Goal: Task Accomplishment & Management: Manage account settings

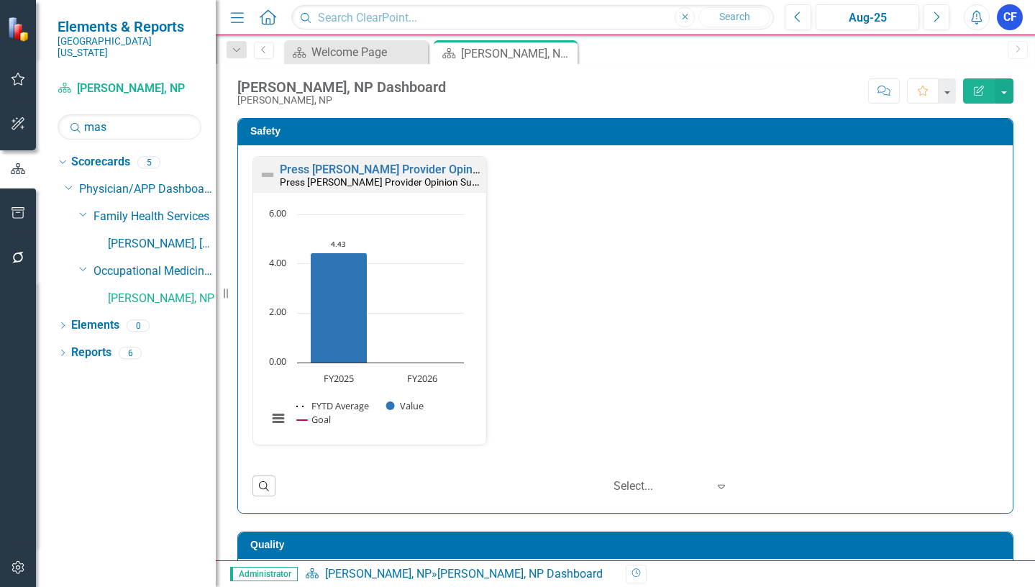
scroll to position [377, 0]
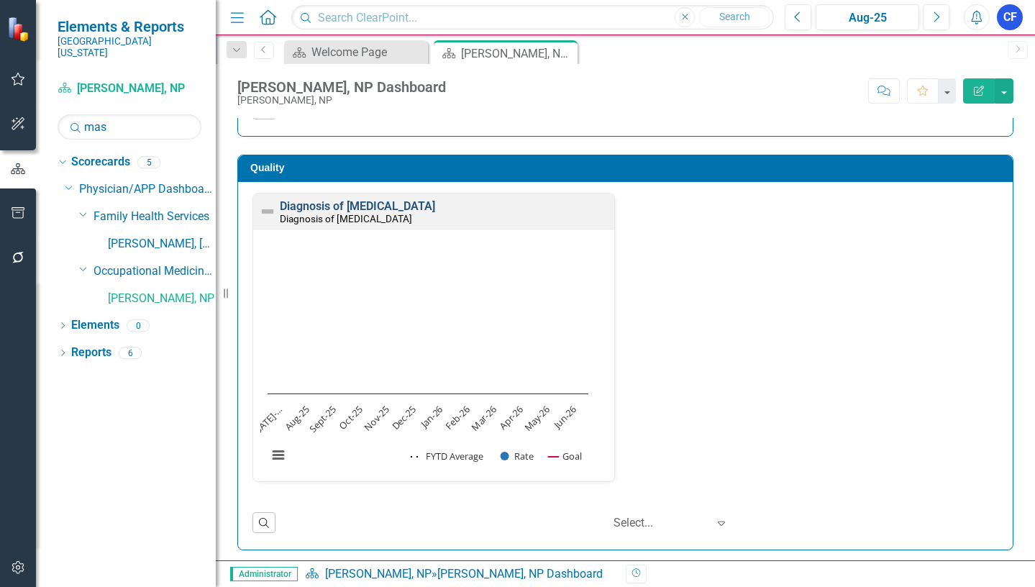
click at [358, 209] on link "Diagnosis of [MEDICAL_DATA]" at bounding box center [357, 206] width 155 height 14
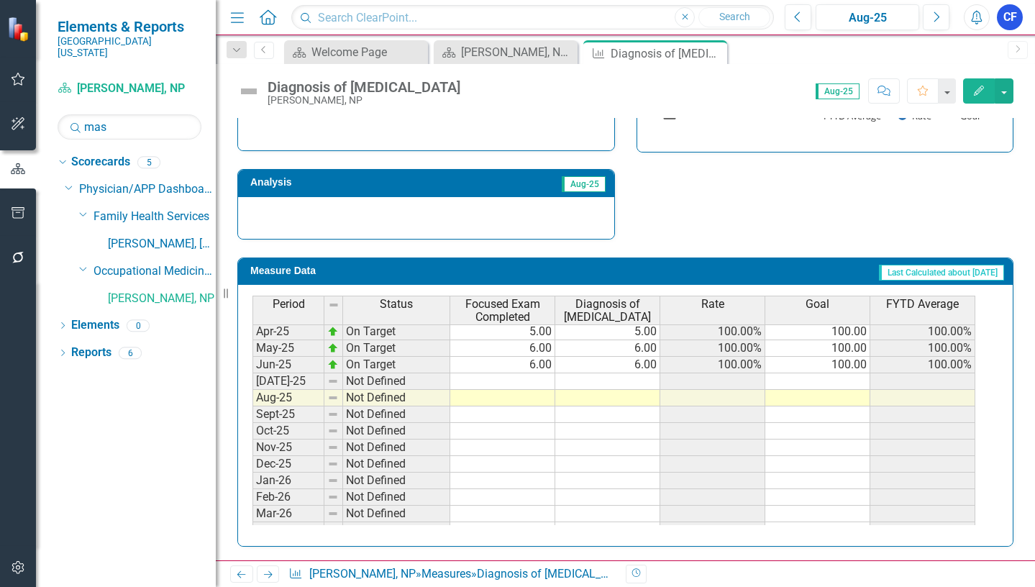
scroll to position [523, 0]
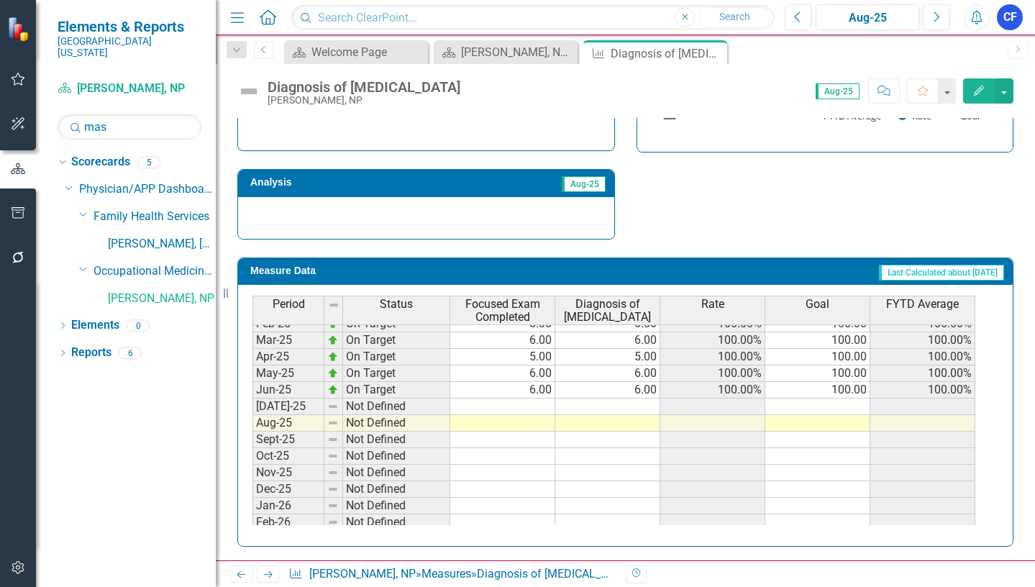
click at [545, 407] on tbody "Apr-24 On Target 6.00 6.00 100.00% 100.00 100.00% May-24 On Target 6.00 6.00 10…" at bounding box center [613, 373] width 723 height 447
type textarea "6"
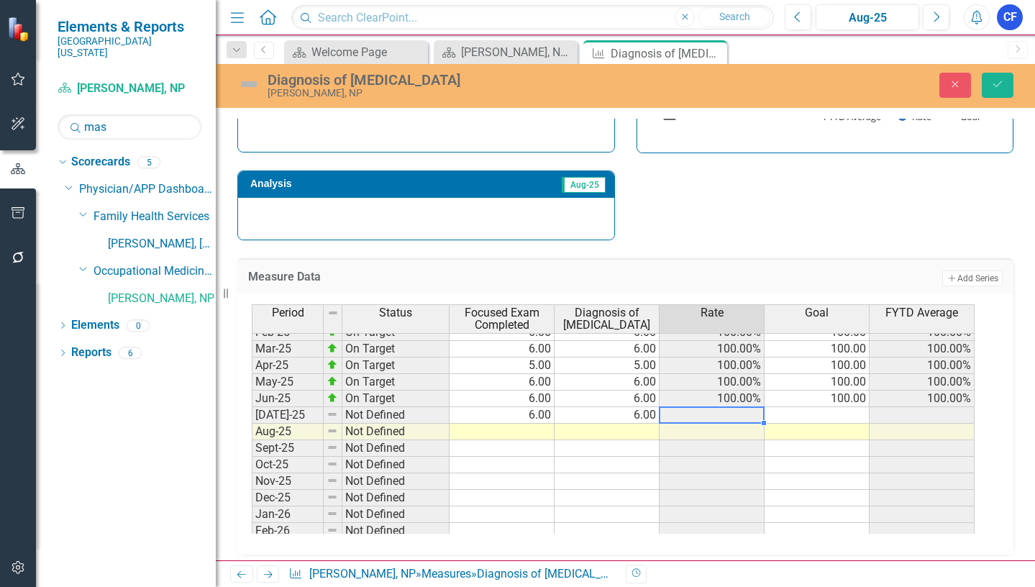
type textarea "6"
click at [544, 434] on td at bounding box center [501, 431] width 105 height 17
type textarea "6"
drag, startPoint x: 1004, startPoint y: 87, endPoint x: 1009, endPoint y: 93, distance: 7.6
click at [1007, 90] on button "Save" at bounding box center [997, 85] width 32 height 25
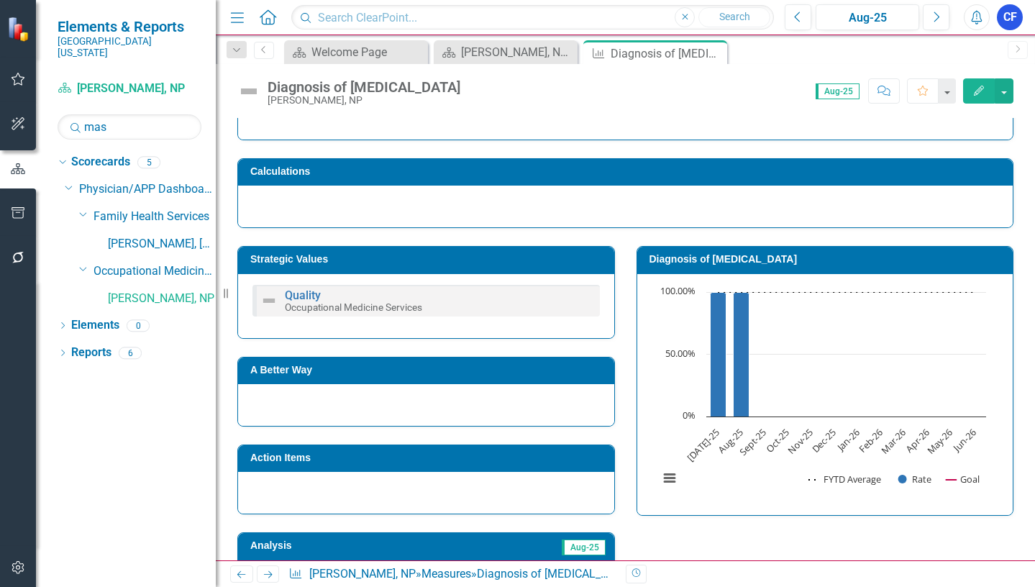
scroll to position [144, 0]
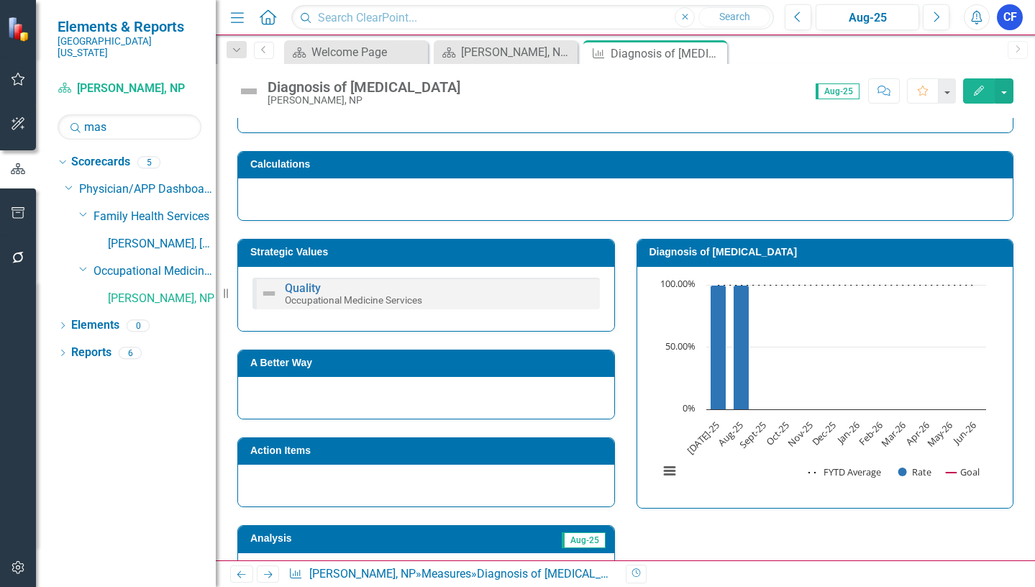
click at [0, 0] on icon "Close" at bounding box center [0, 0] width 0 height 0
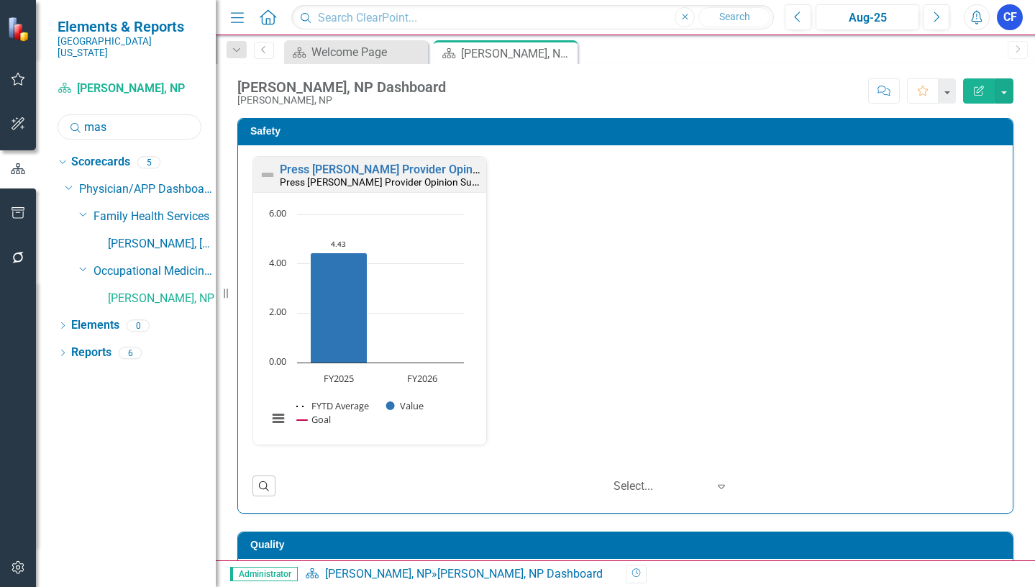
drag, startPoint x: 117, startPoint y: 116, endPoint x: 77, endPoint y: 116, distance: 40.3
click at [77, 116] on div "Search mas" at bounding box center [130, 126] width 144 height 25
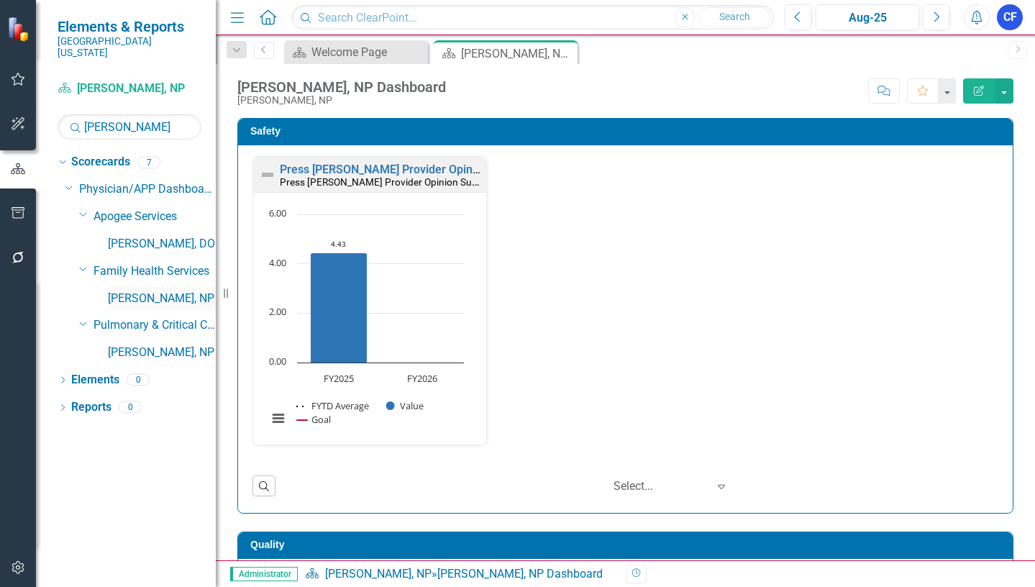
click at [166, 290] on link "[PERSON_NAME], NP" at bounding box center [162, 298] width 108 height 17
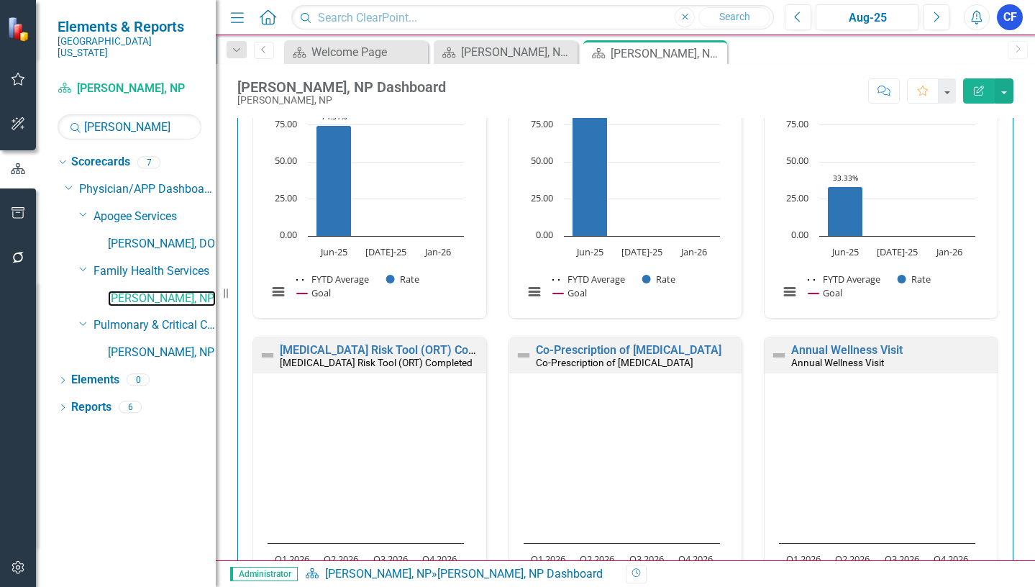
scroll to position [503, 0]
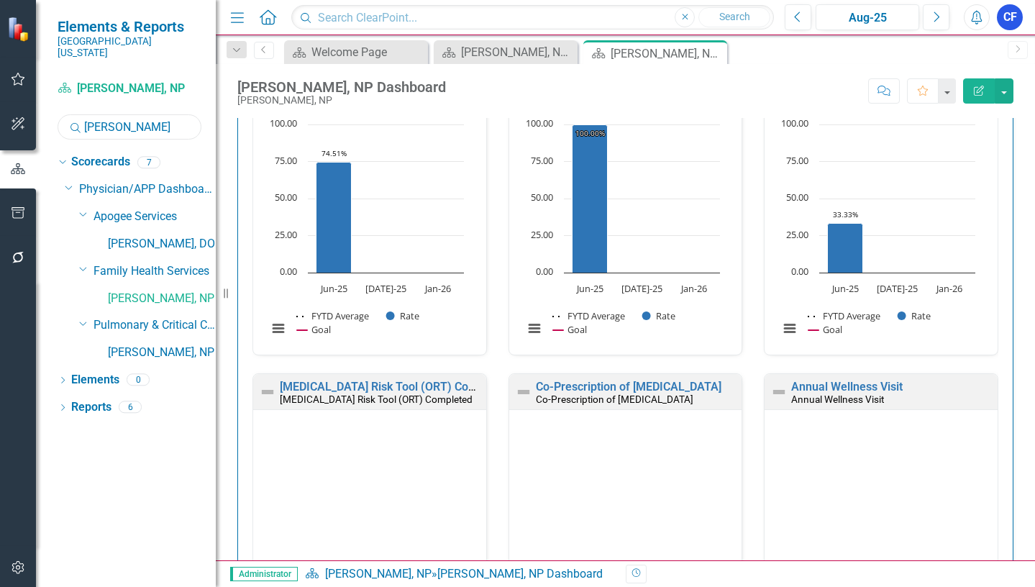
drag, startPoint x: 114, startPoint y: 116, endPoint x: 81, endPoint y: 115, distance: 33.1
click at [81, 115] on div "Search [PERSON_NAME]" at bounding box center [130, 126] width 144 height 25
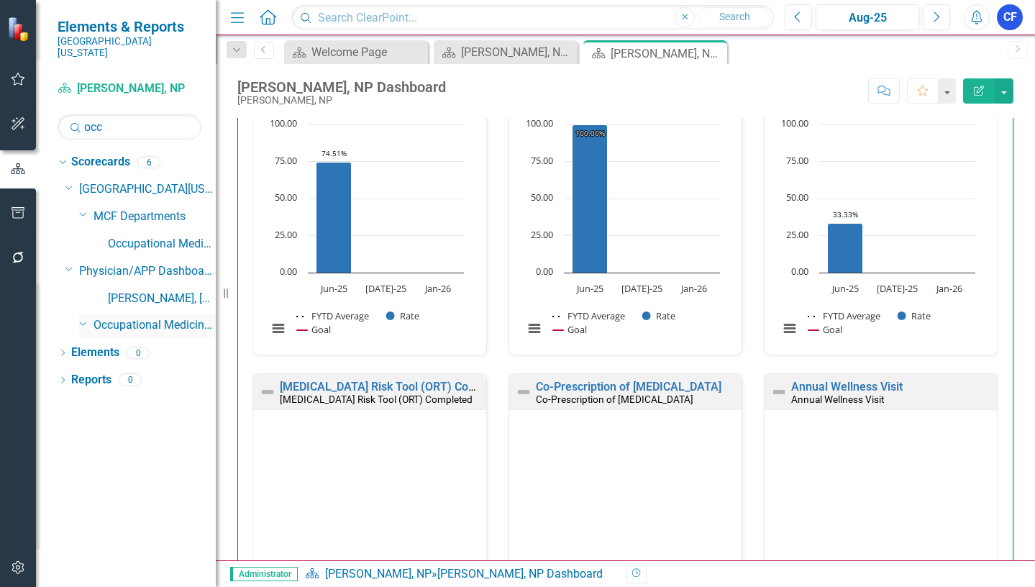
click at [111, 317] on link "Occupational Medicine Services" at bounding box center [154, 325] width 122 height 17
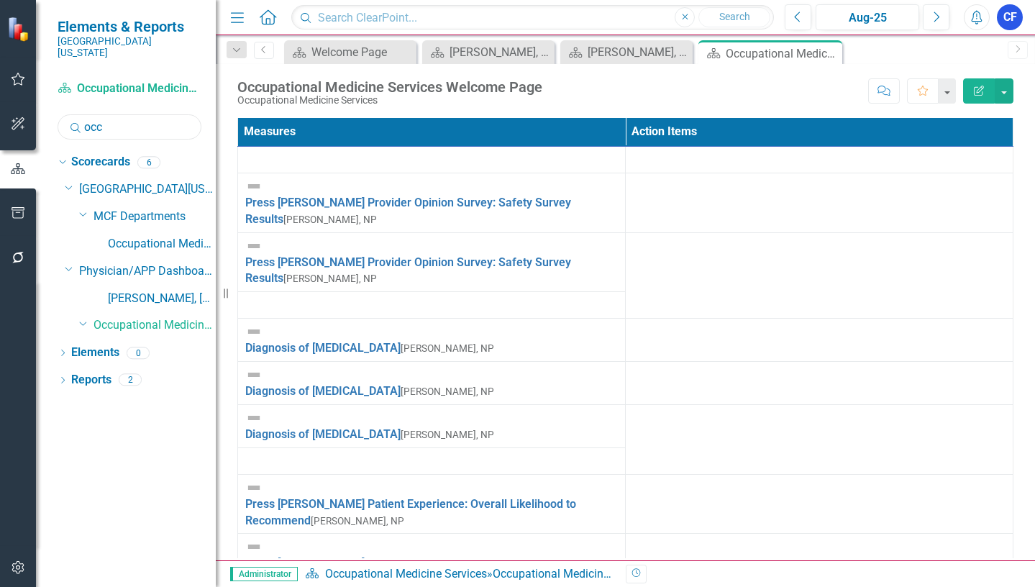
click at [128, 116] on input "occ" at bounding box center [130, 126] width 144 height 25
type input "occupational medicine"
drag, startPoint x: 200, startPoint y: 111, endPoint x: 67, endPoint y: 111, distance: 133.0
click at [67, 114] on input "occupational medicine" at bounding box center [130, 126] width 144 height 25
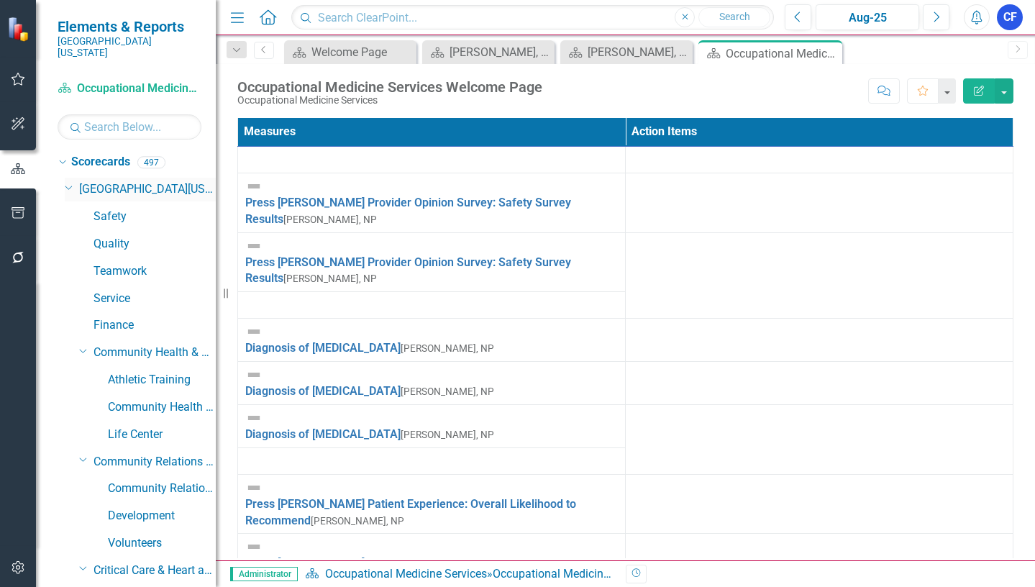
click at [68, 181] on icon "Dropdown" at bounding box center [69, 186] width 9 height 11
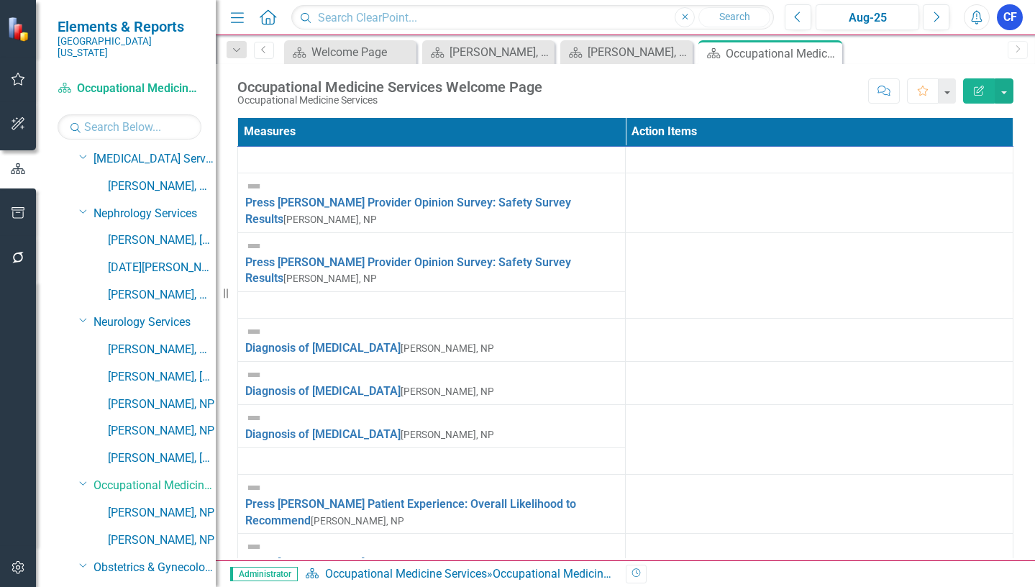
scroll to position [4673, 0]
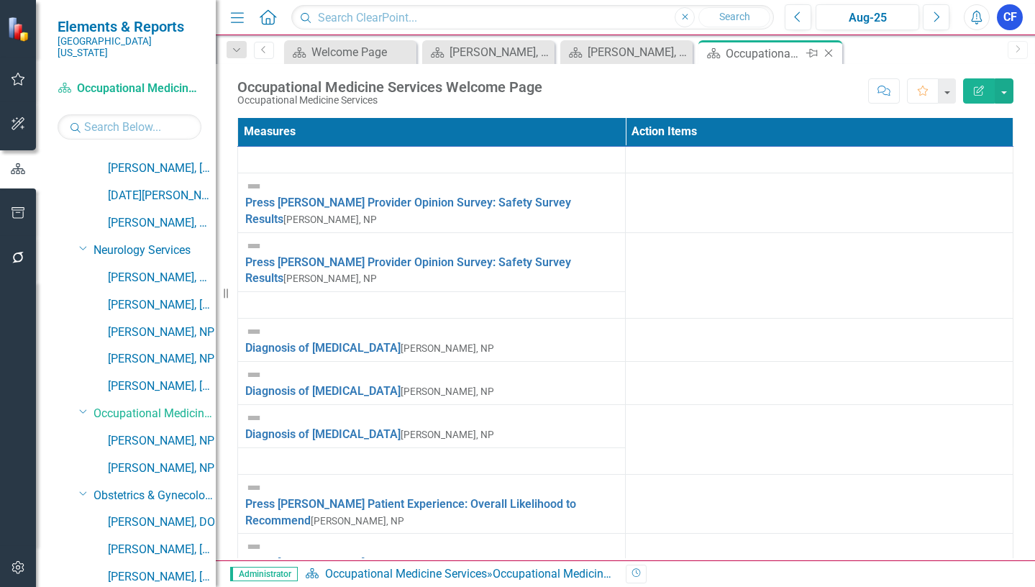
click at [830, 53] on icon "Close" at bounding box center [828, 53] width 14 height 12
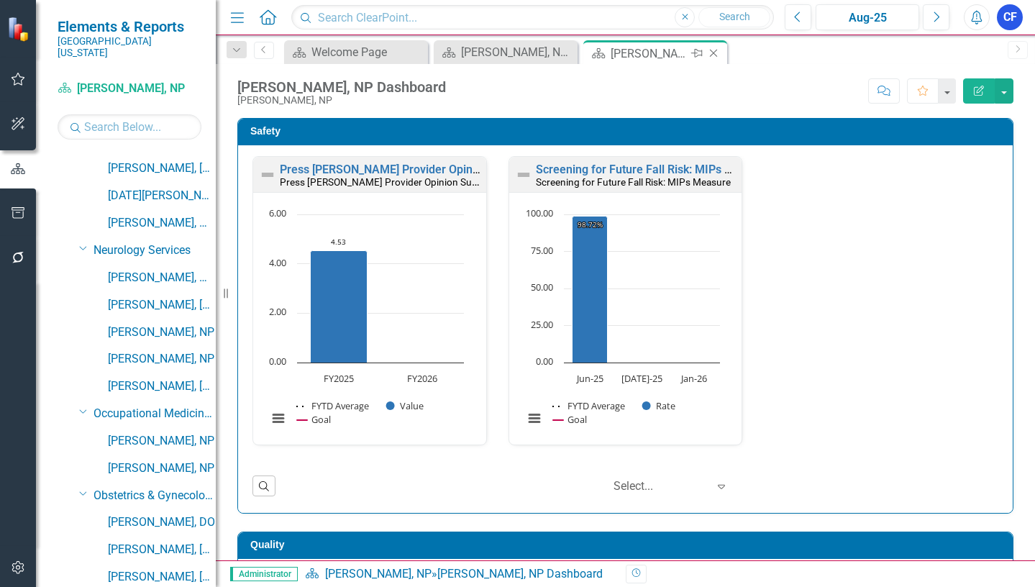
click at [713, 53] on icon at bounding box center [714, 54] width 8 height 8
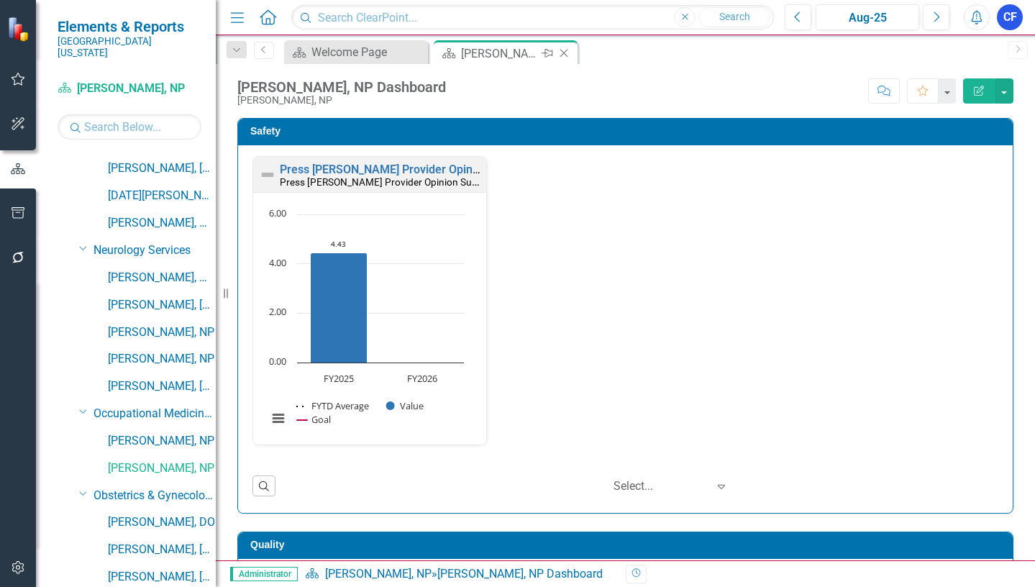
click at [564, 53] on icon "Close" at bounding box center [563, 53] width 14 height 12
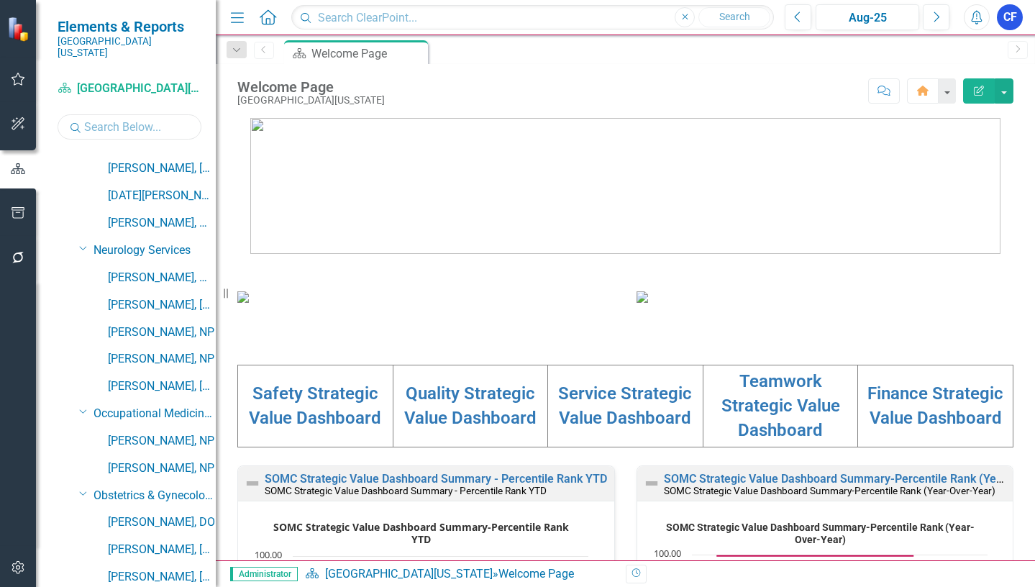
click at [119, 115] on input "text" at bounding box center [130, 126] width 144 height 25
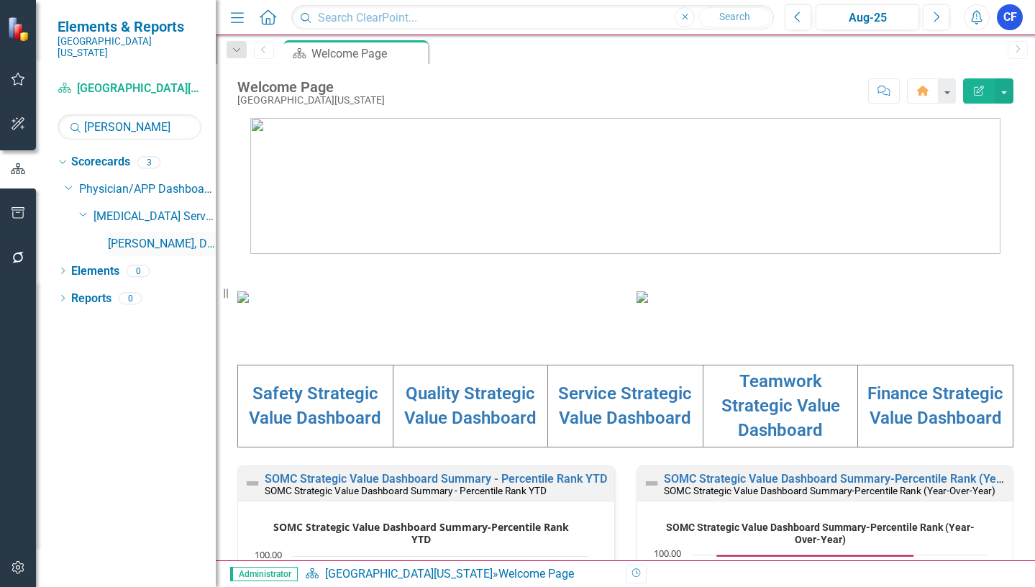
click at [145, 236] on link "[PERSON_NAME], DPM" at bounding box center [162, 244] width 108 height 17
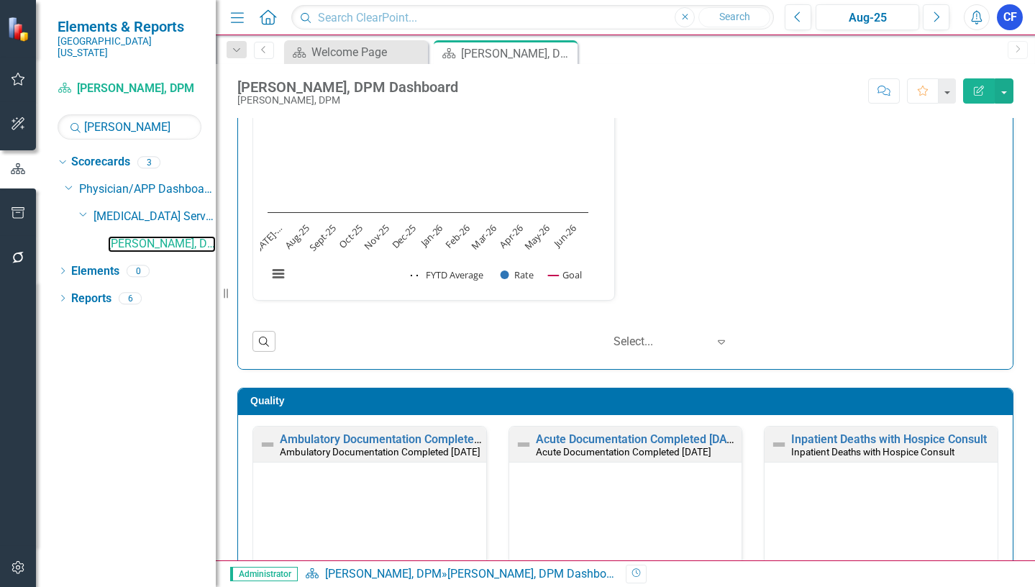
scroll to position [1, 0]
click at [425, 441] on link "Ambulatory Documentation Completed [DATE]" at bounding box center [398, 438] width 237 height 14
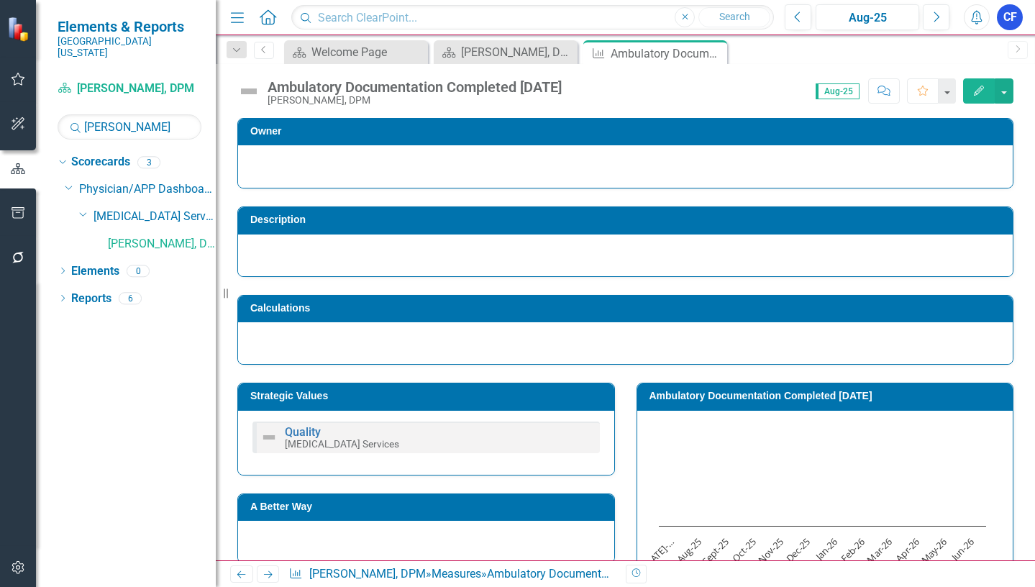
click at [262, 569] on icon "Next" at bounding box center [268, 573] width 12 height 9
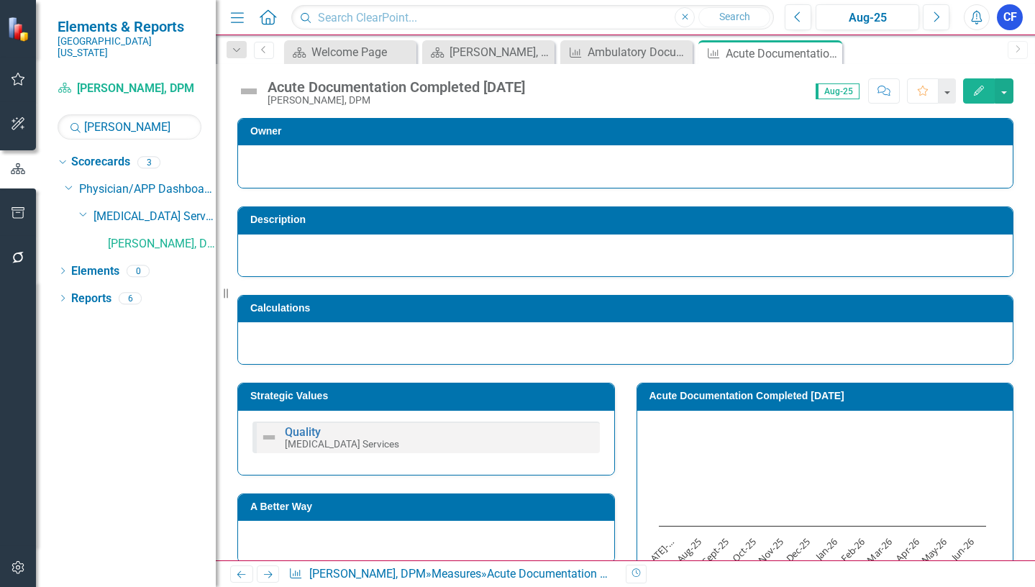
click at [0, 0] on icon "Close" at bounding box center [0, 0] width 0 height 0
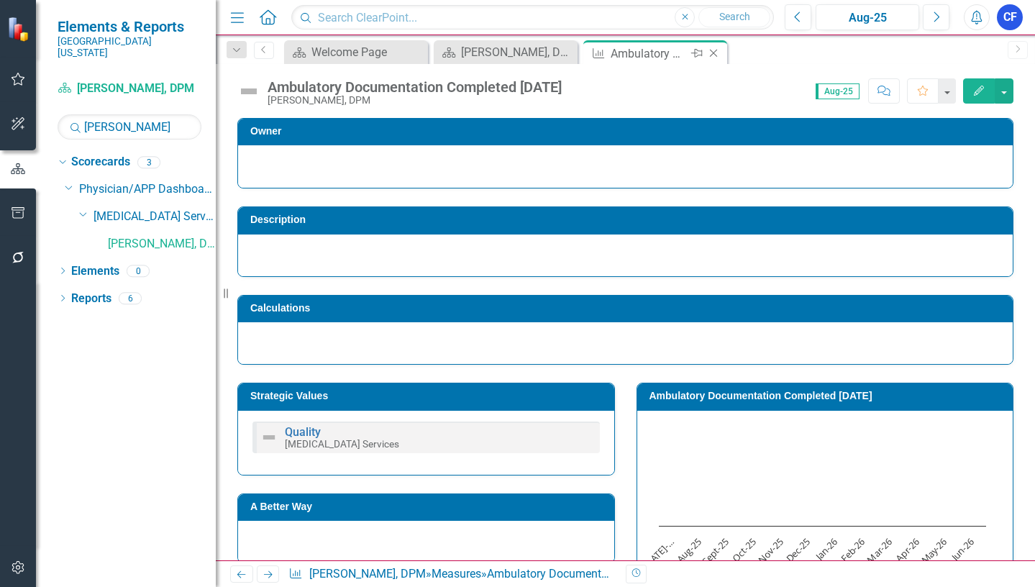
click at [718, 53] on icon "Close" at bounding box center [713, 53] width 14 height 12
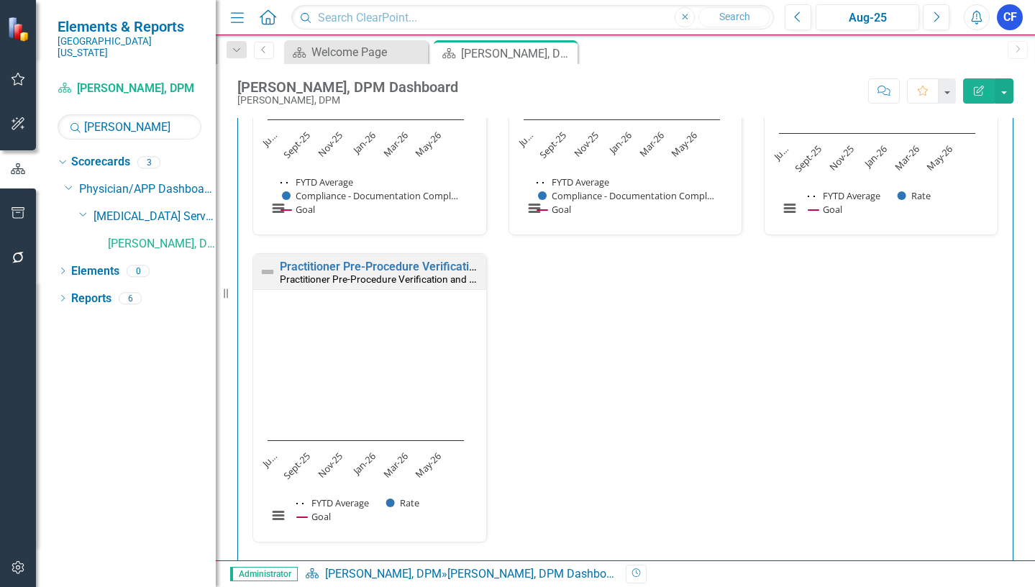
scroll to position [647, 0]
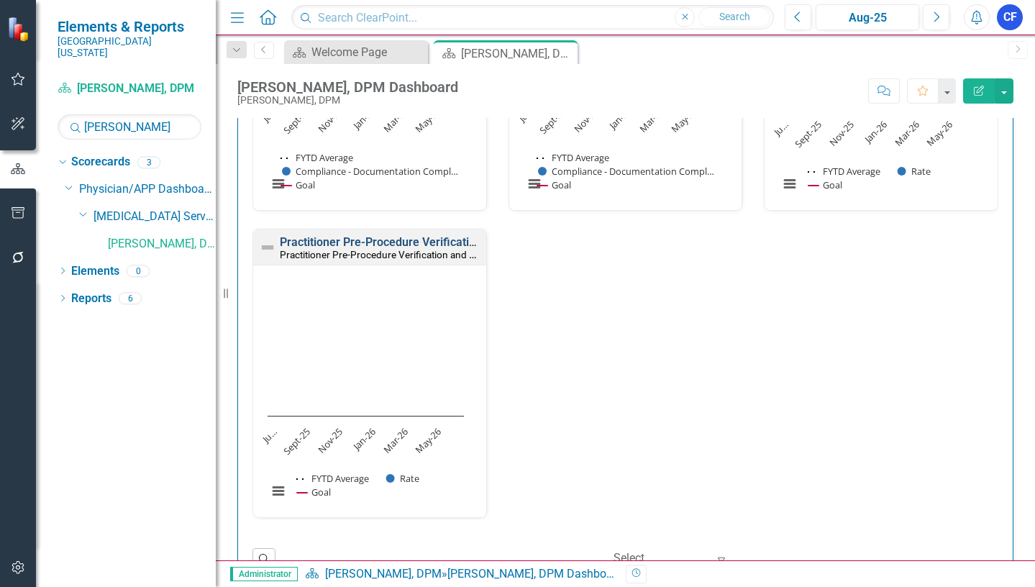
click at [385, 242] on link "Practitioner Pre-Procedure Verification and Final Time Out Checklist Completed" at bounding box center [485, 242] width 411 height 14
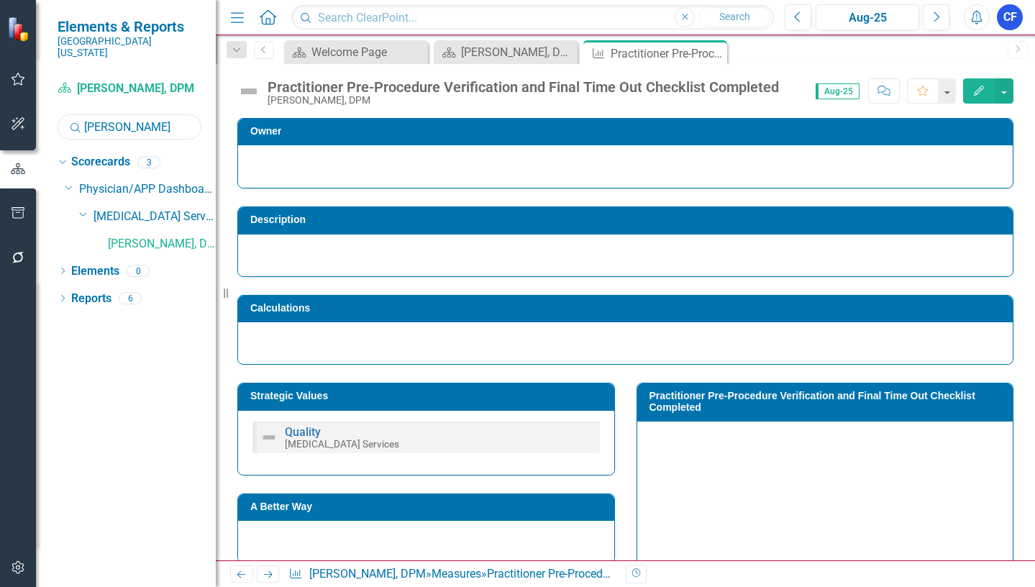
drag, startPoint x: 125, startPoint y: 112, endPoint x: 78, endPoint y: 114, distance: 47.5
click at [78, 114] on div "Search [PERSON_NAME]" at bounding box center [130, 126] width 144 height 25
click at [179, 236] on link "[PERSON_NAME], DPM" at bounding box center [162, 244] width 108 height 17
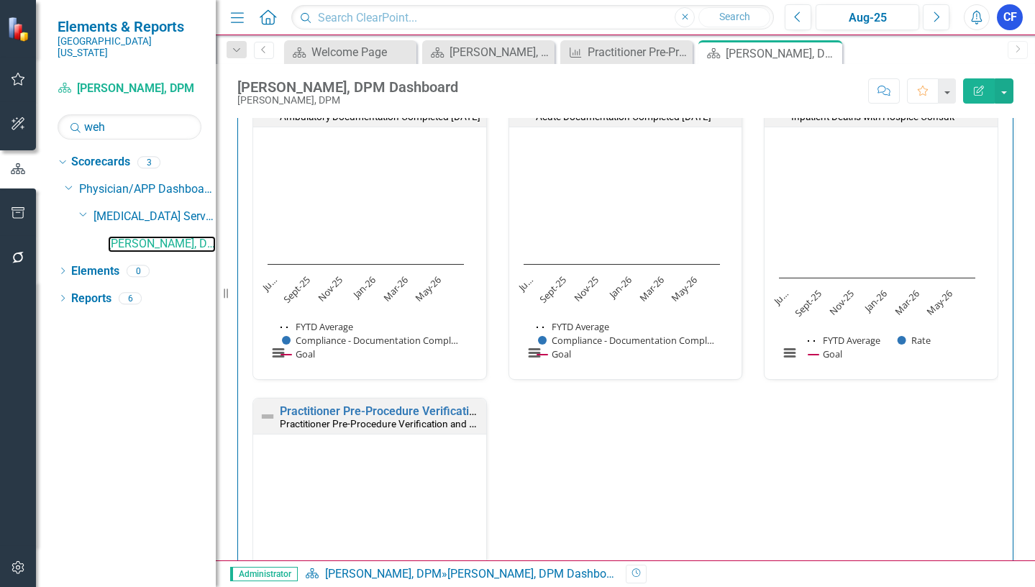
scroll to position [503, 0]
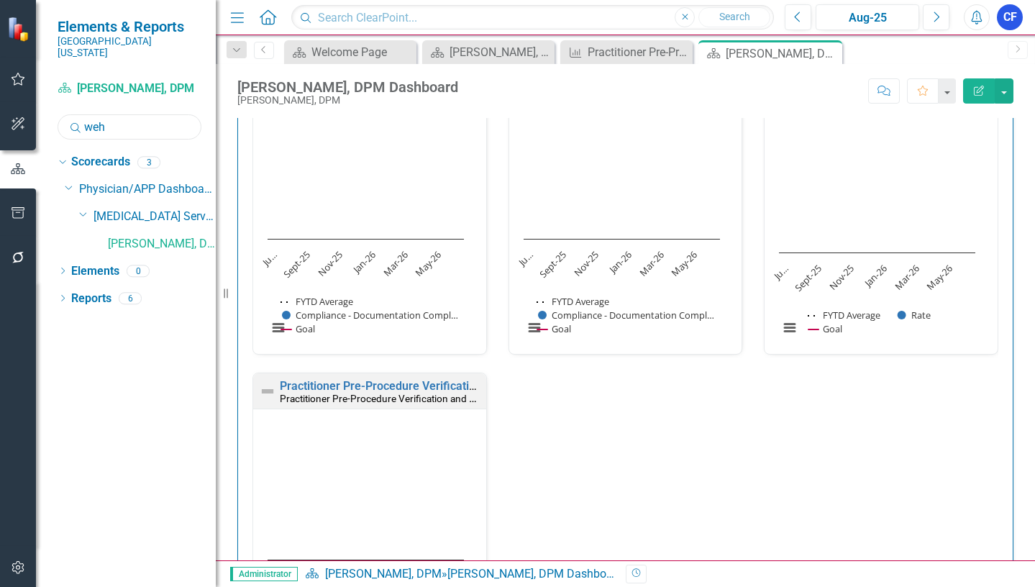
drag, startPoint x: 110, startPoint y: 114, endPoint x: 84, endPoint y: 111, distance: 26.0
click at [84, 114] on input "weh" at bounding box center [130, 126] width 144 height 25
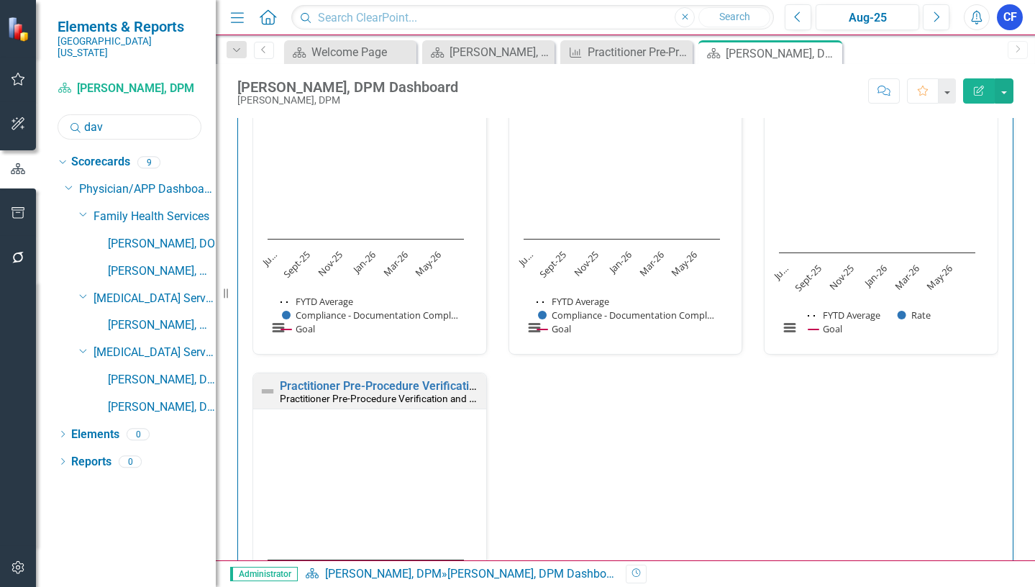
type input "dav"
click at [0, 0] on div "Close" at bounding box center [0, 0] width 0 height 0
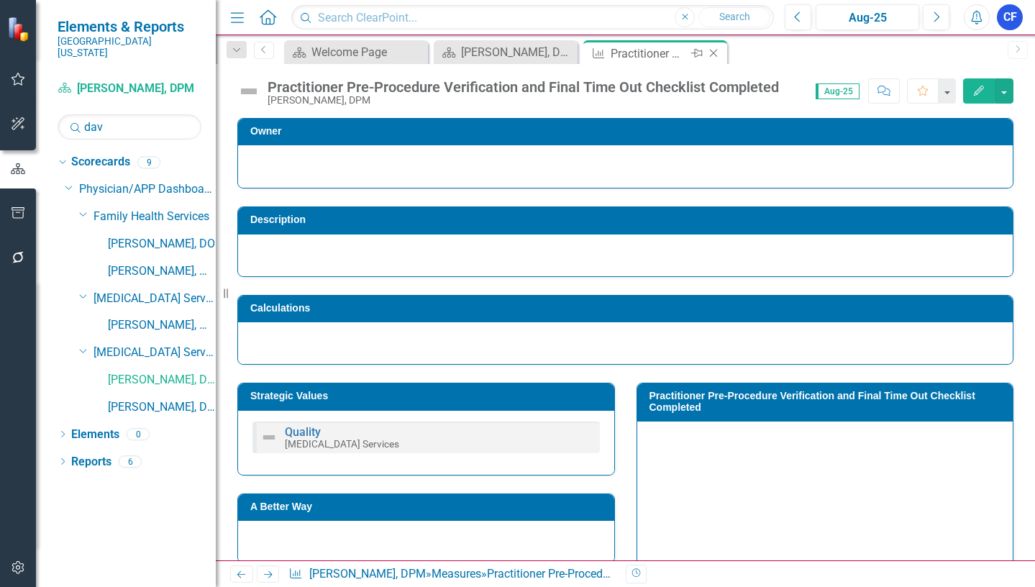
click at [712, 55] on icon at bounding box center [714, 54] width 8 height 8
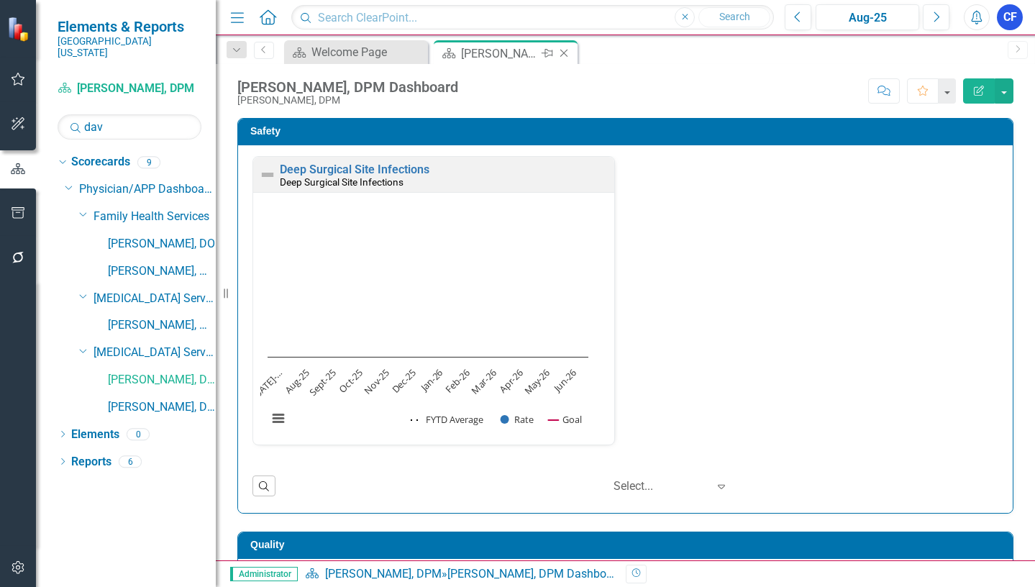
click at [564, 53] on icon "Close" at bounding box center [563, 53] width 14 height 12
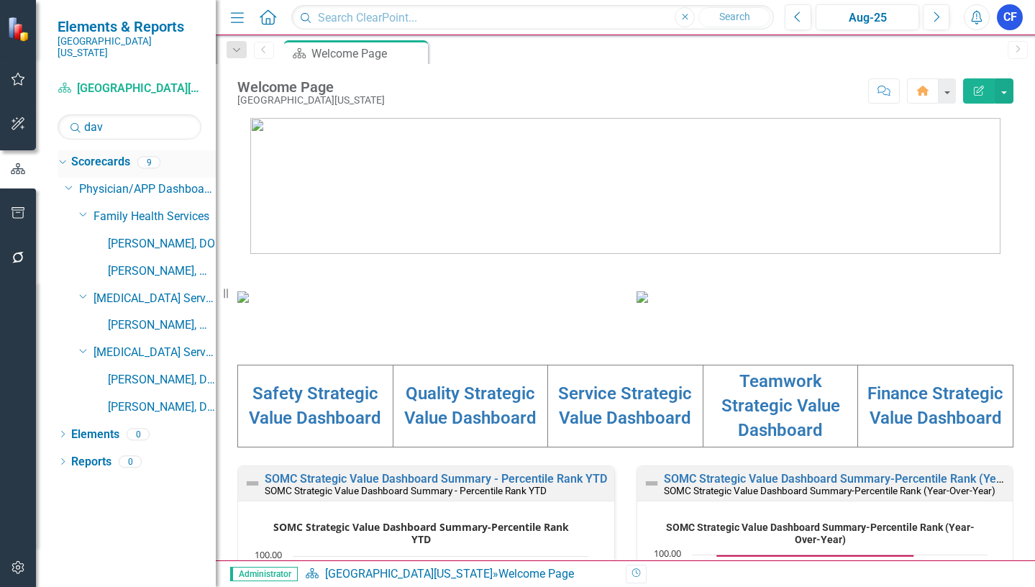
click at [61, 157] on icon "Dropdown" at bounding box center [61, 162] width 8 height 10
